Goal: Transaction & Acquisition: Purchase product/service

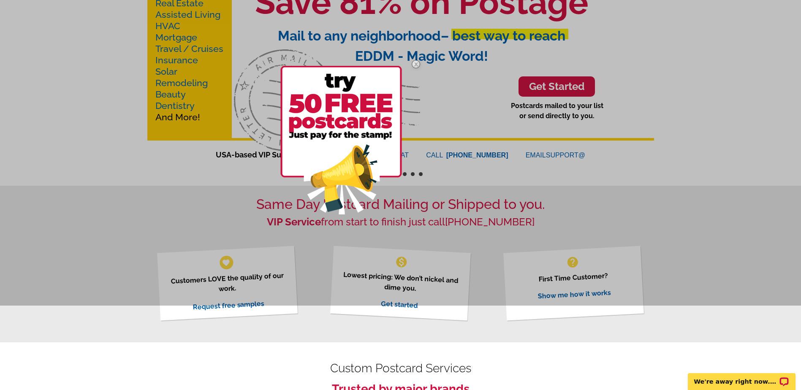
scroll to position [42, 0]
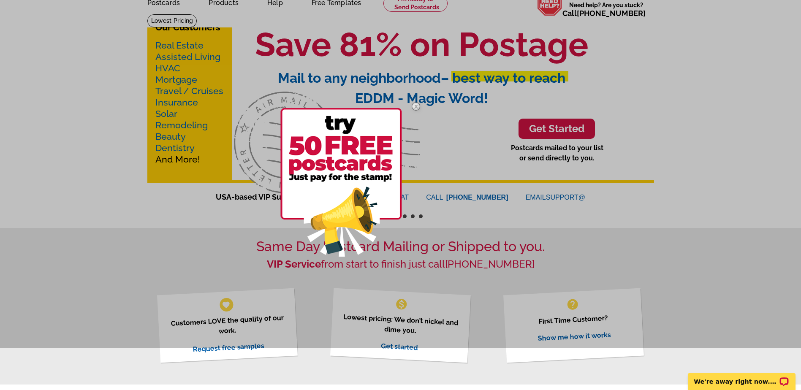
click at [417, 106] on img at bounding box center [416, 106] width 24 height 24
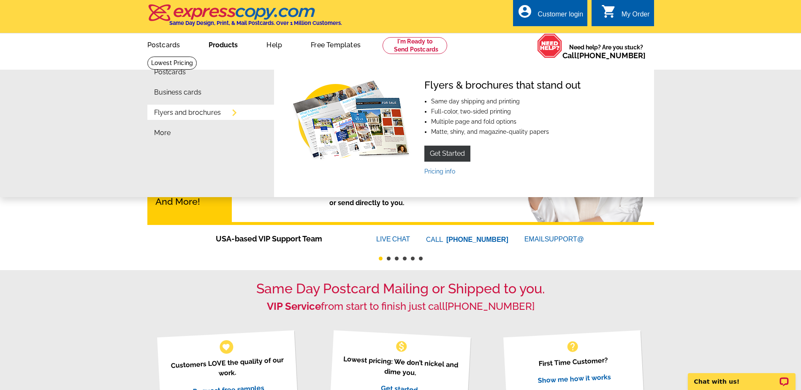
click at [226, 48] on link "Products" at bounding box center [223, 44] width 56 height 20
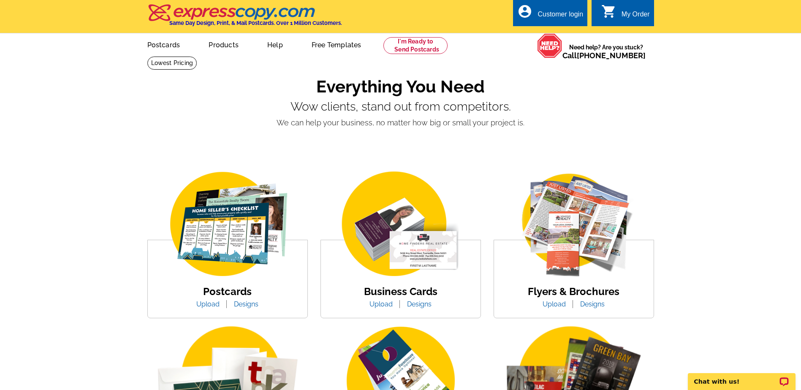
click at [242, 305] on link "Designs" at bounding box center [246, 304] width 37 height 8
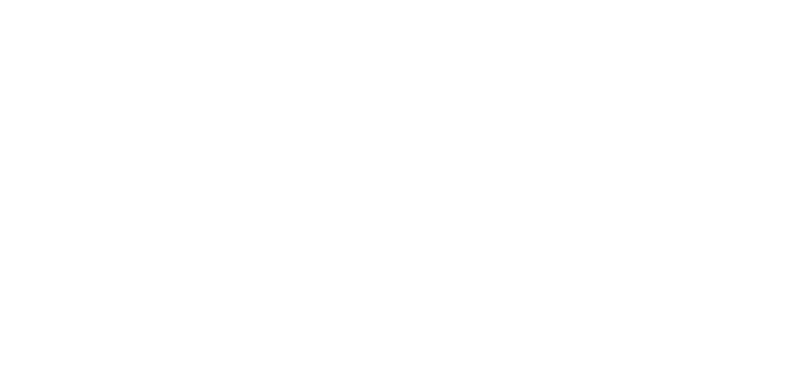
select select "1"
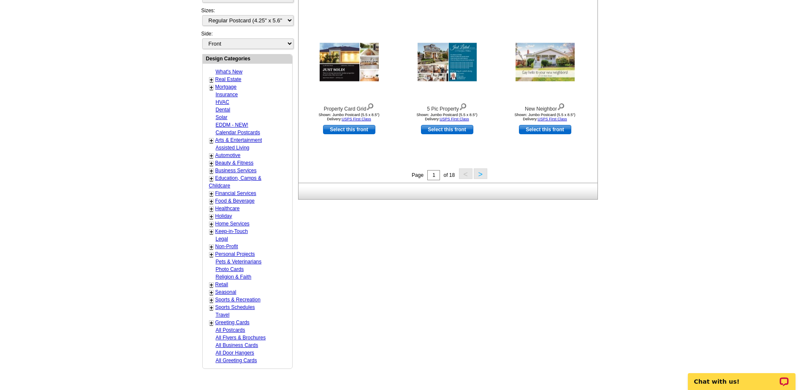
scroll to position [296, 0]
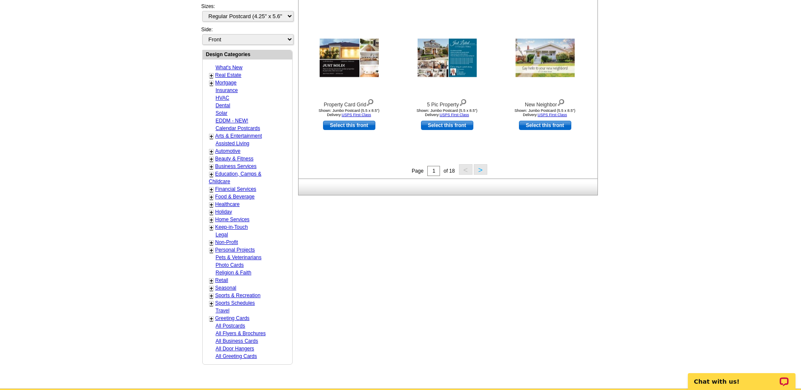
click at [212, 252] on link "+" at bounding box center [211, 250] width 3 height 7
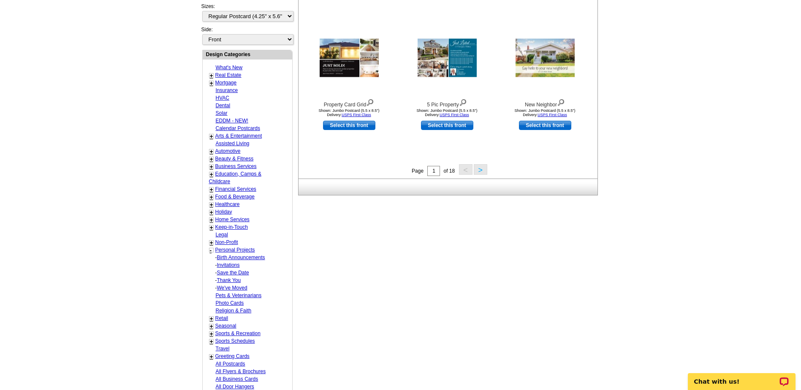
click at [227, 261] on link "Invitations" at bounding box center [241, 258] width 48 height 6
select select "777"
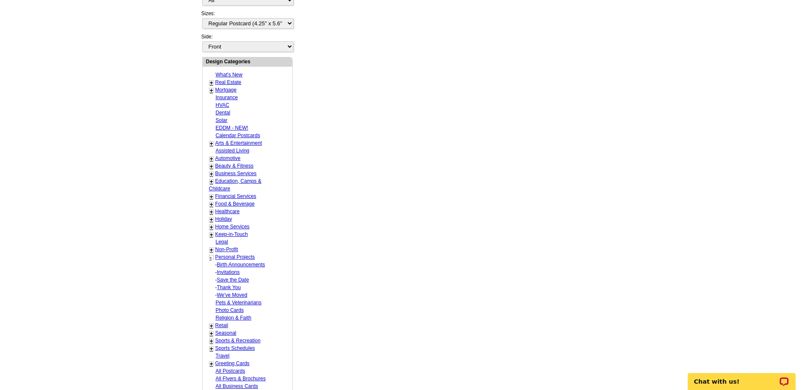
select select "779"
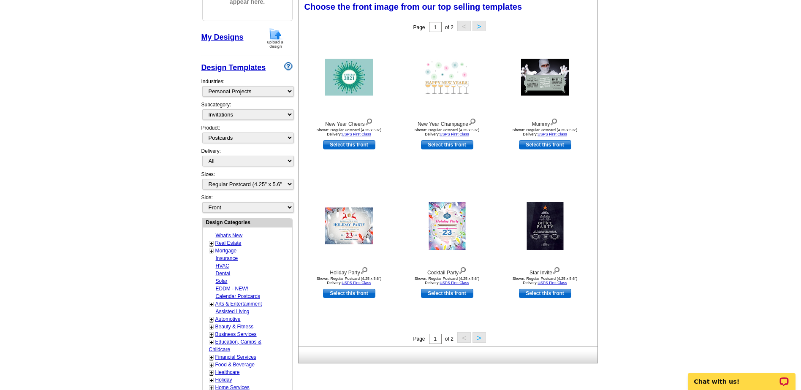
scroll to position [125, 0]
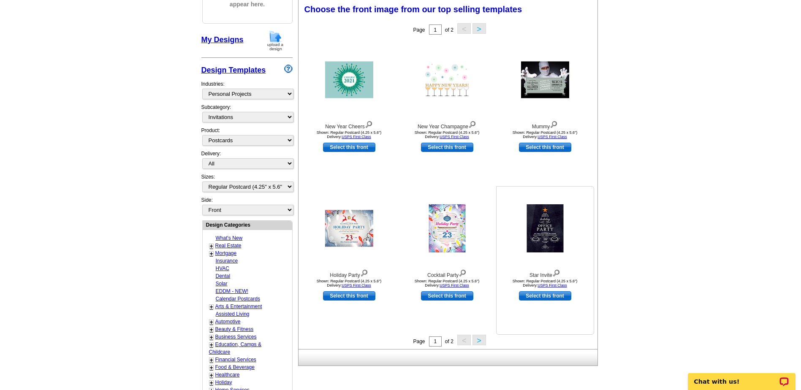
click at [544, 218] on img at bounding box center [545, 228] width 37 height 48
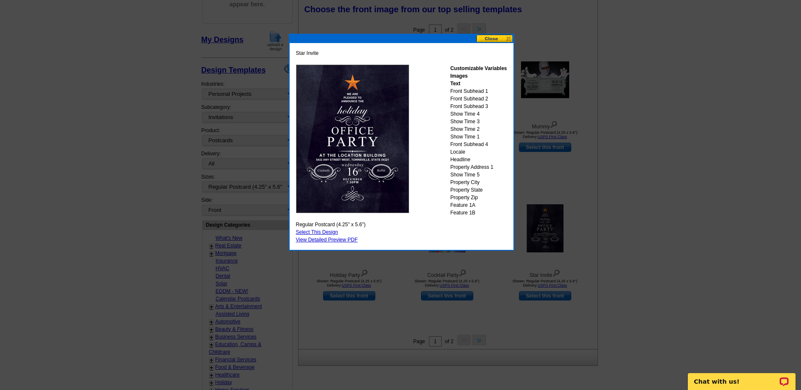
click at [490, 38] on button at bounding box center [494, 39] width 37 height 8
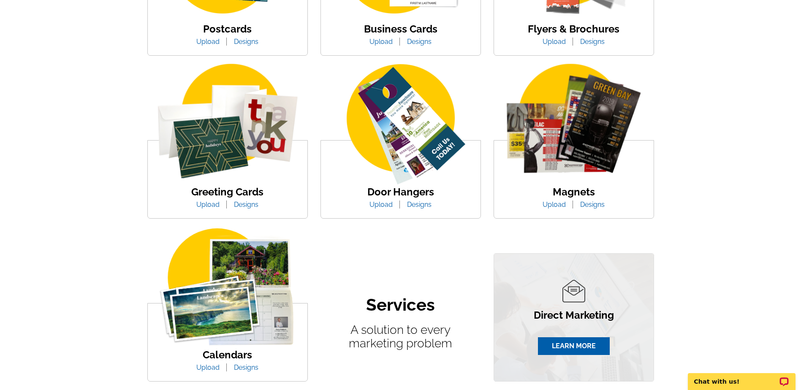
scroll to position [296, 0]
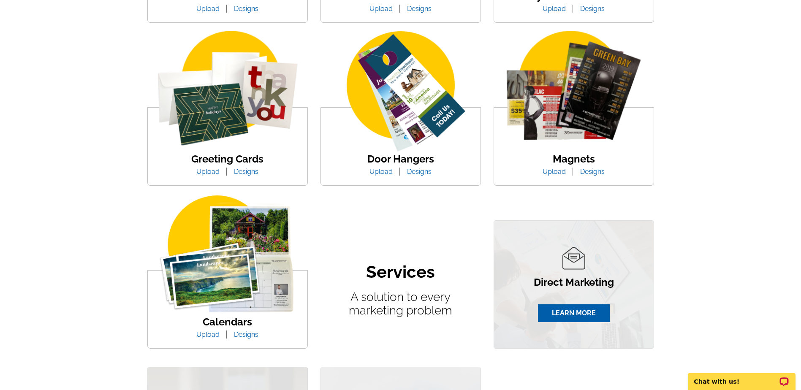
click at [250, 171] on link "Designs" at bounding box center [246, 172] width 37 height 8
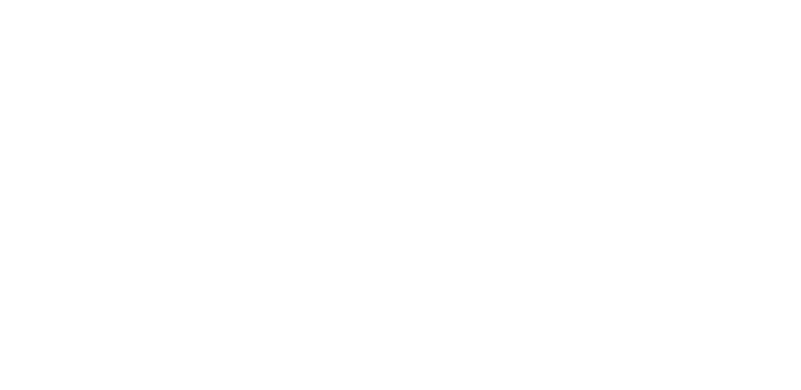
select select "5"
select select "11"
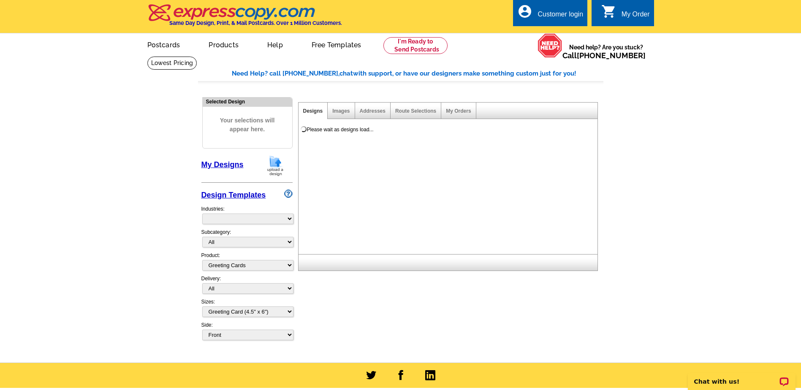
select select "975"
